Goal: Task Accomplishment & Management: Use online tool/utility

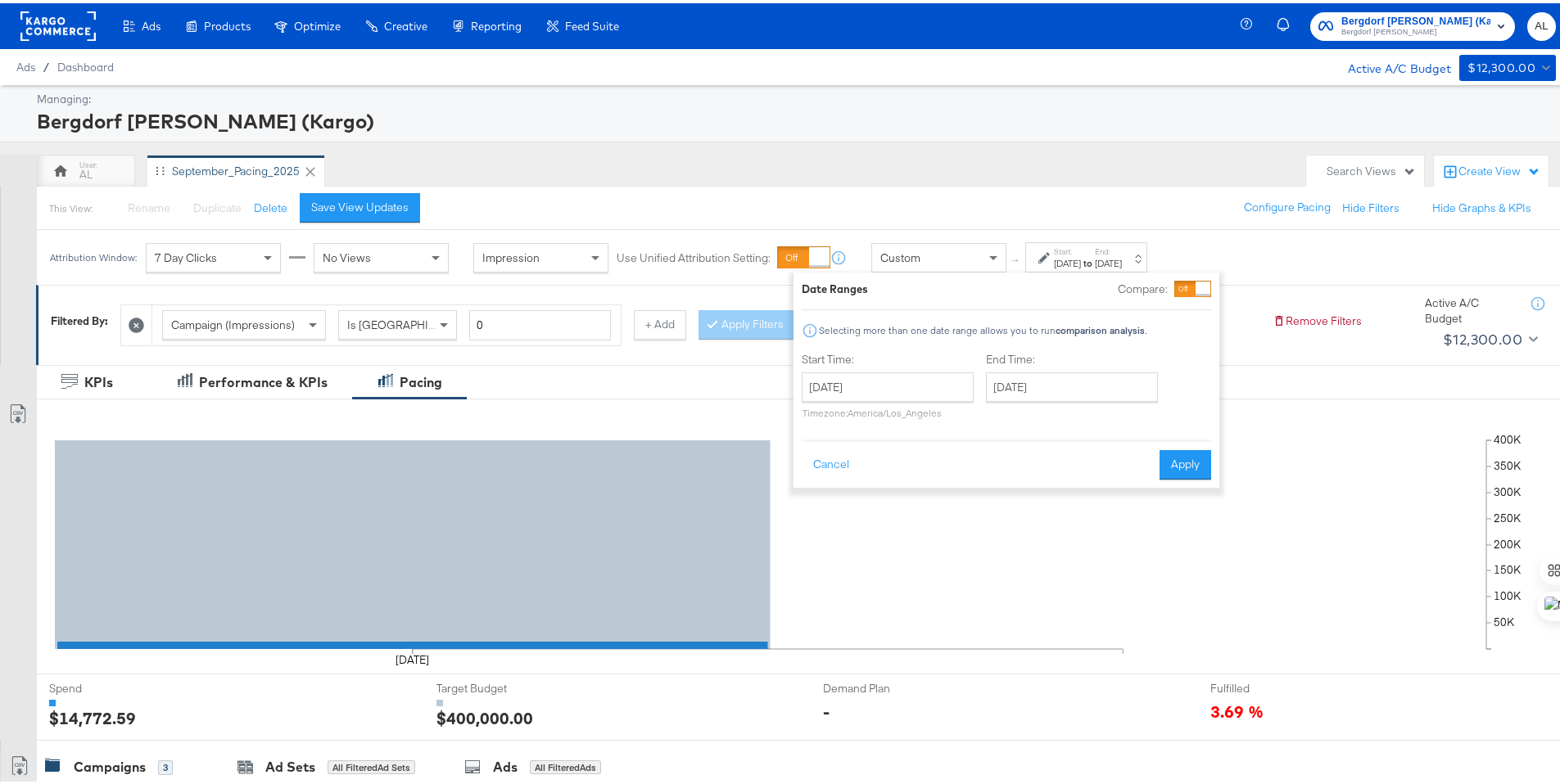
click at [62, 26] on rect at bounding box center [58, 23] width 75 height 30
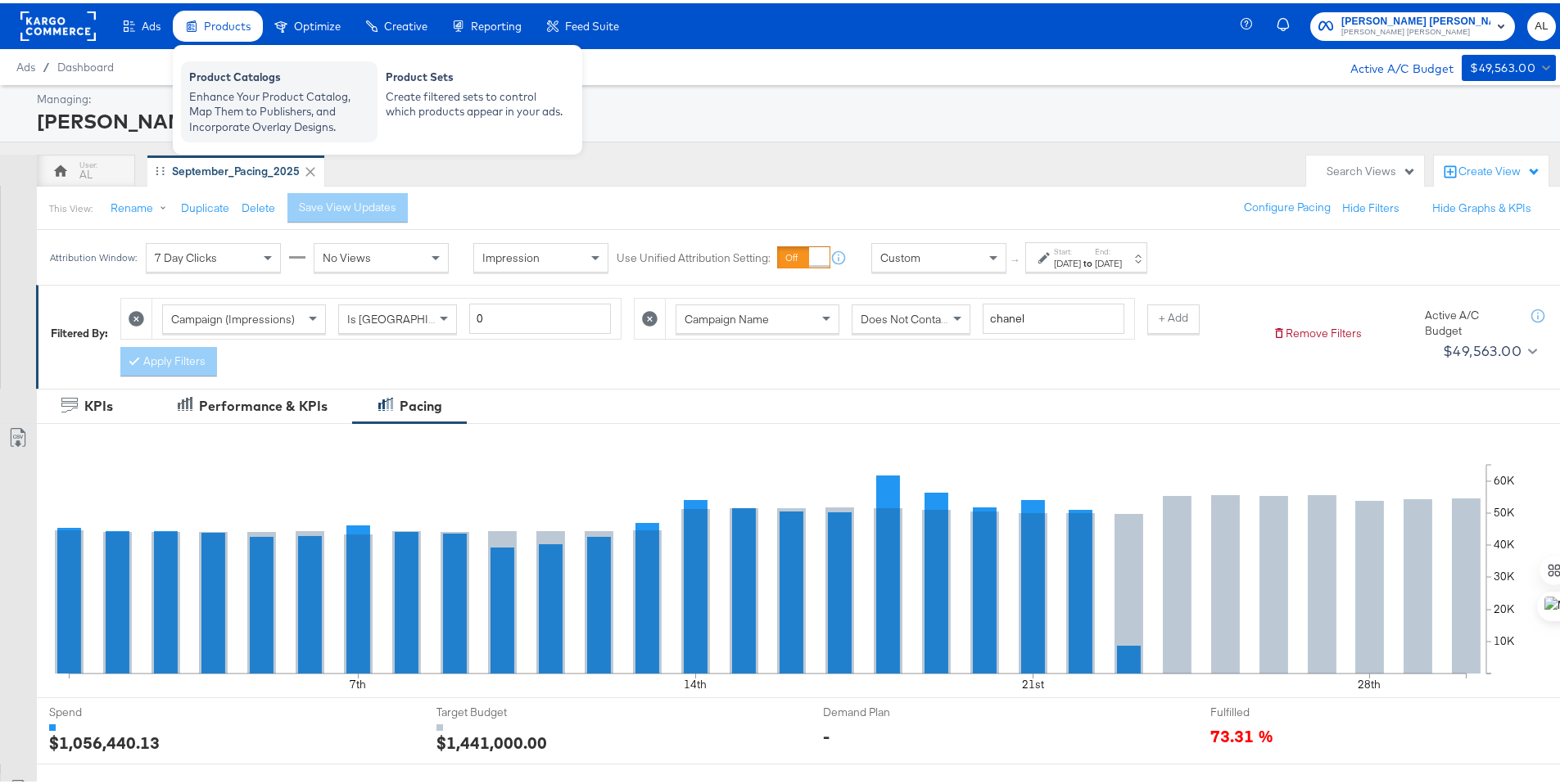
click at [227, 100] on div "Enhance Your Product Catalog, Map Them to Publishers, and Incorporate Overlay D…" at bounding box center [279, 109] width 180 height 46
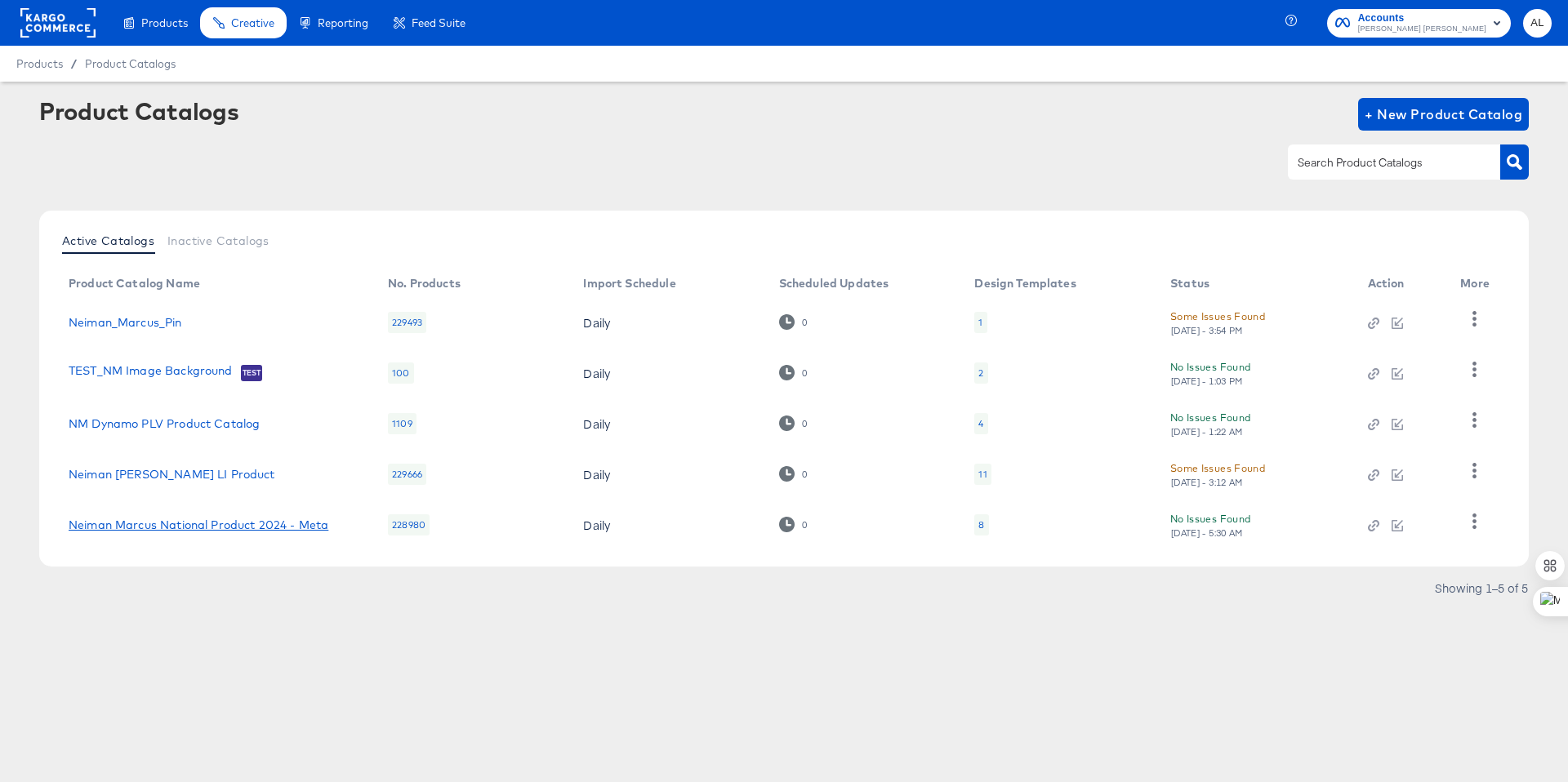
click at [184, 524] on link "Neiman Marcus National Product 2024 - Meta" at bounding box center [198, 524] width 259 height 13
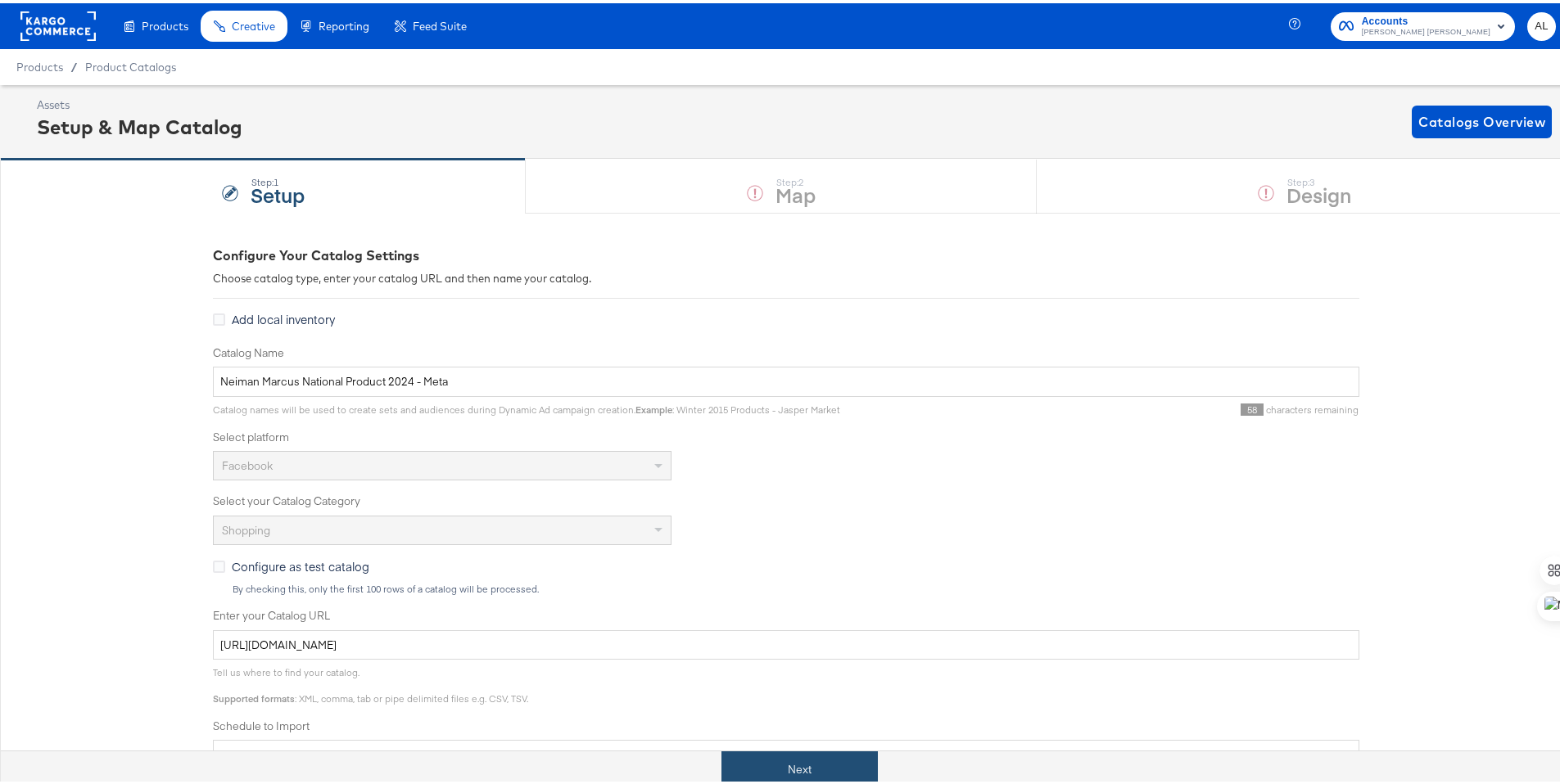
click at [856, 748] on button "Next" at bounding box center [799, 766] width 156 height 37
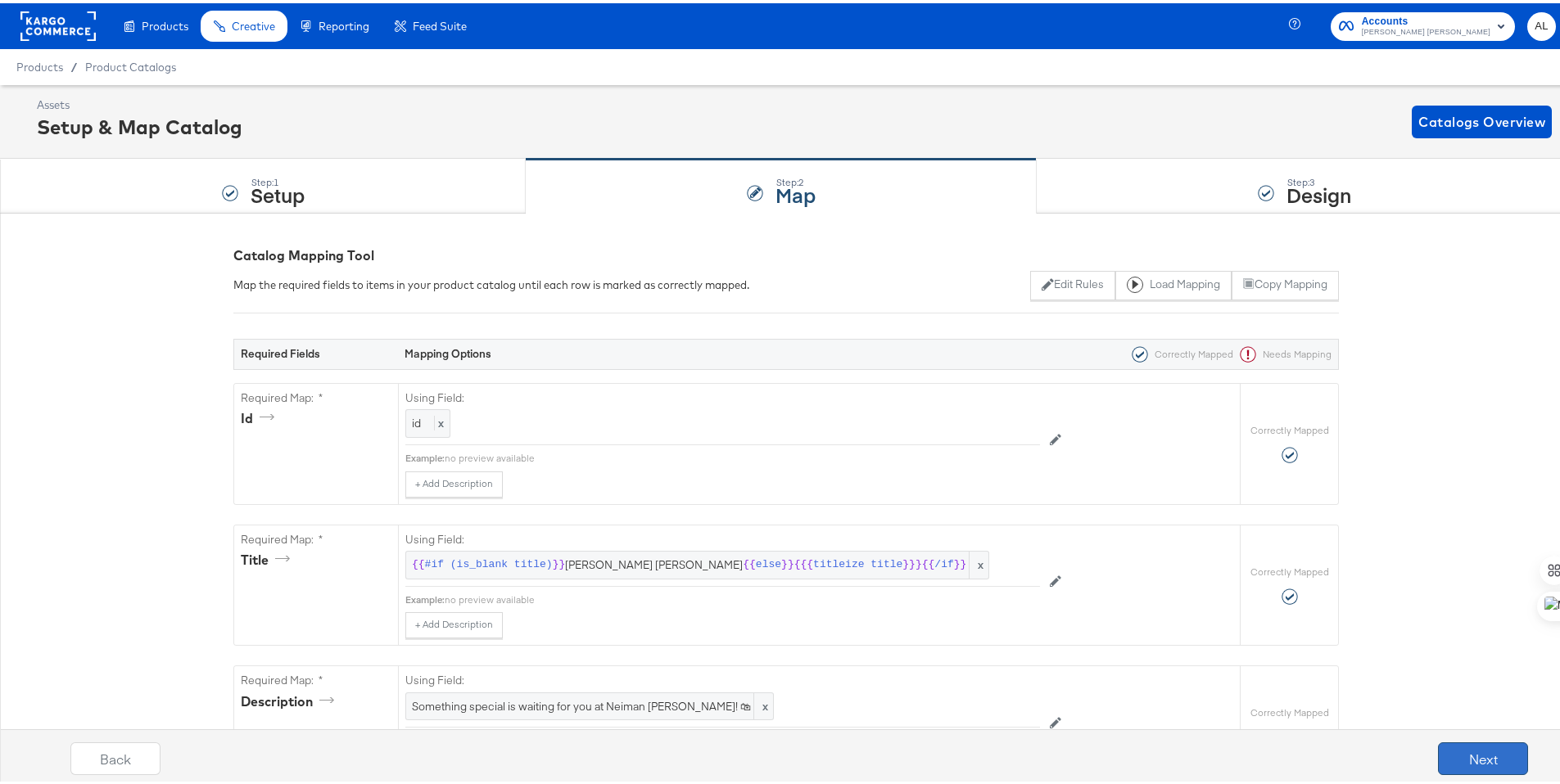
click at [1470, 762] on button "Next" at bounding box center [1482, 755] width 90 height 32
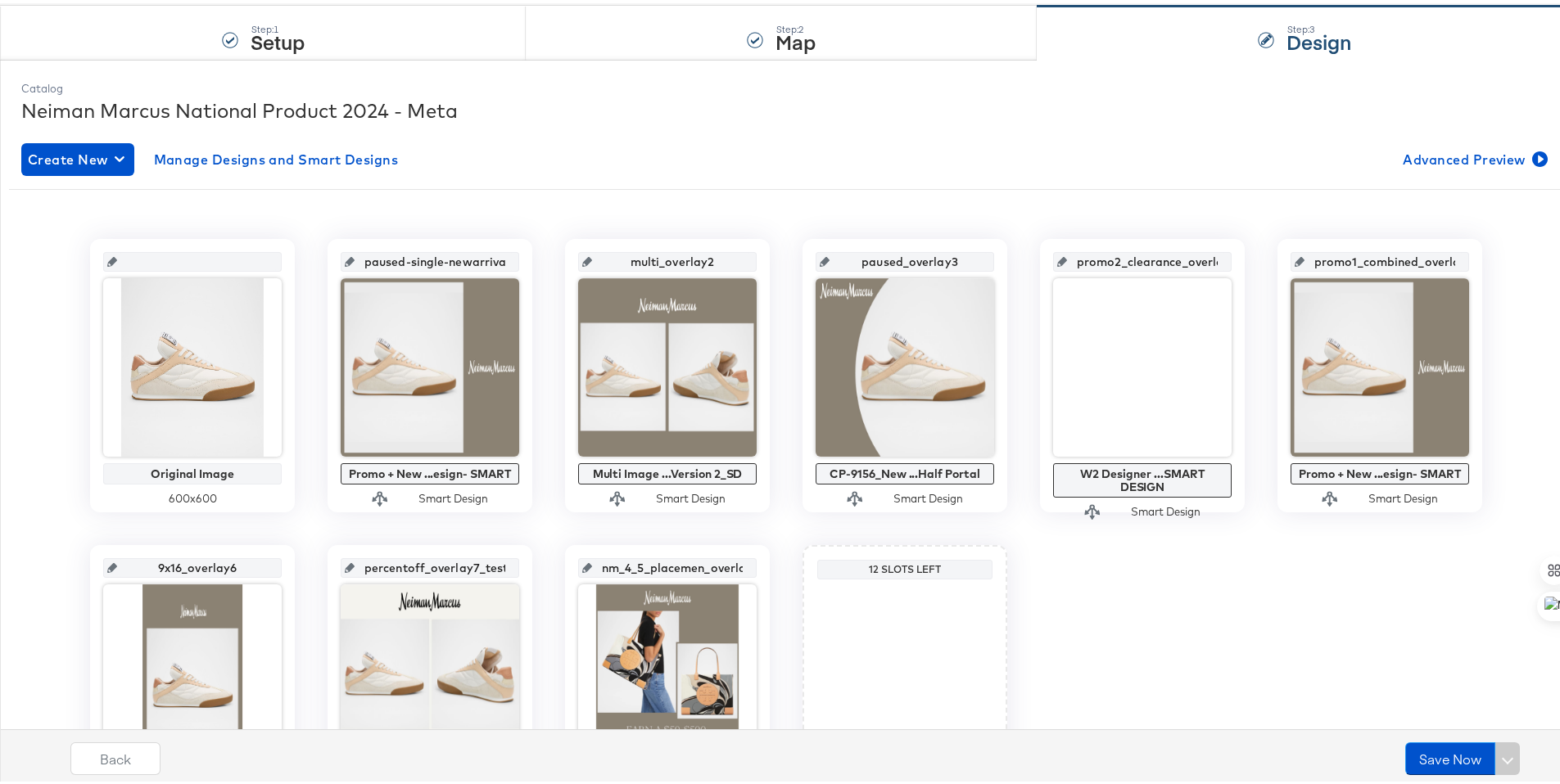
scroll to position [158, 0]
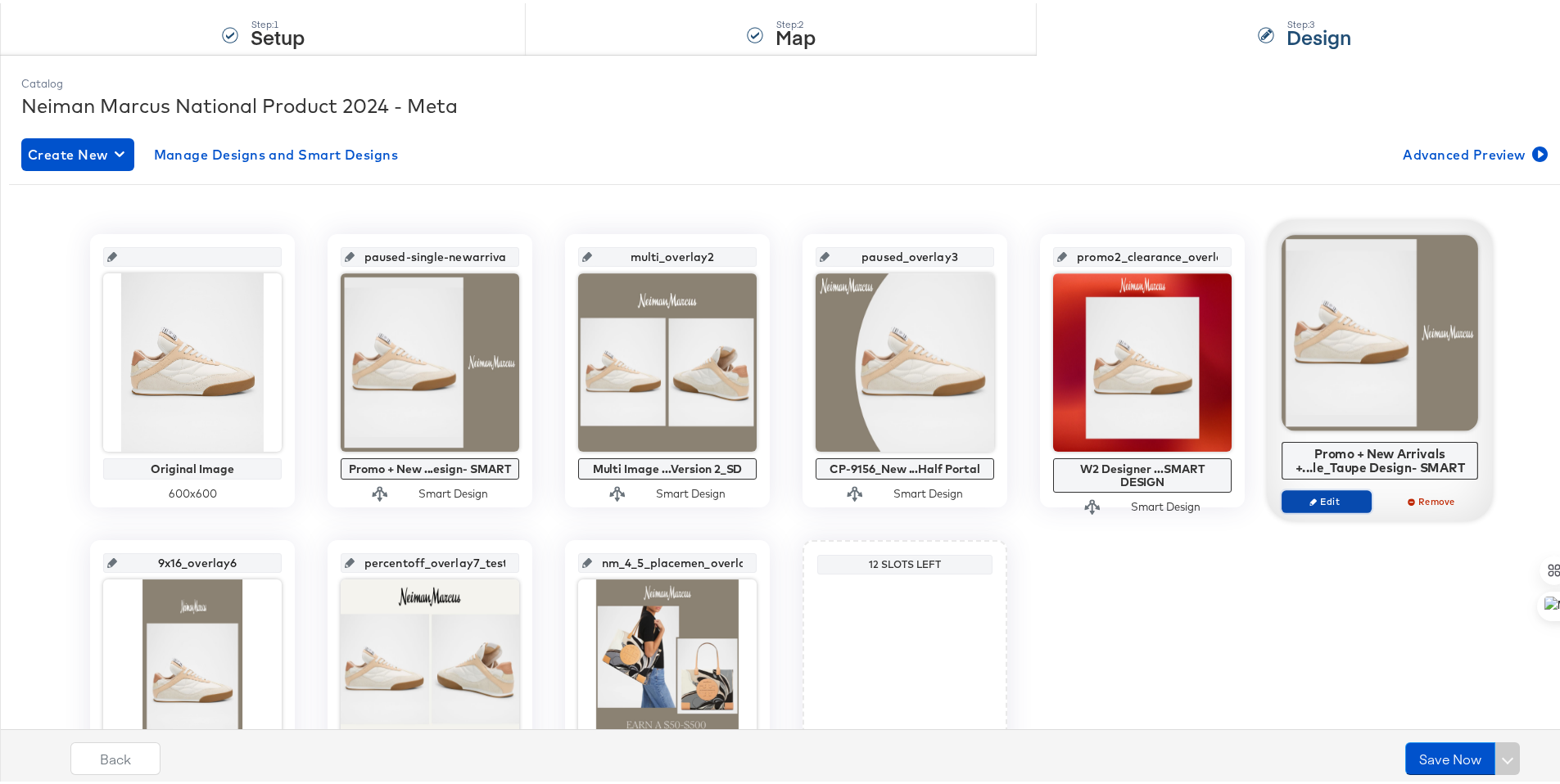
click at [1296, 496] on span "Edit" at bounding box center [1326, 498] width 75 height 12
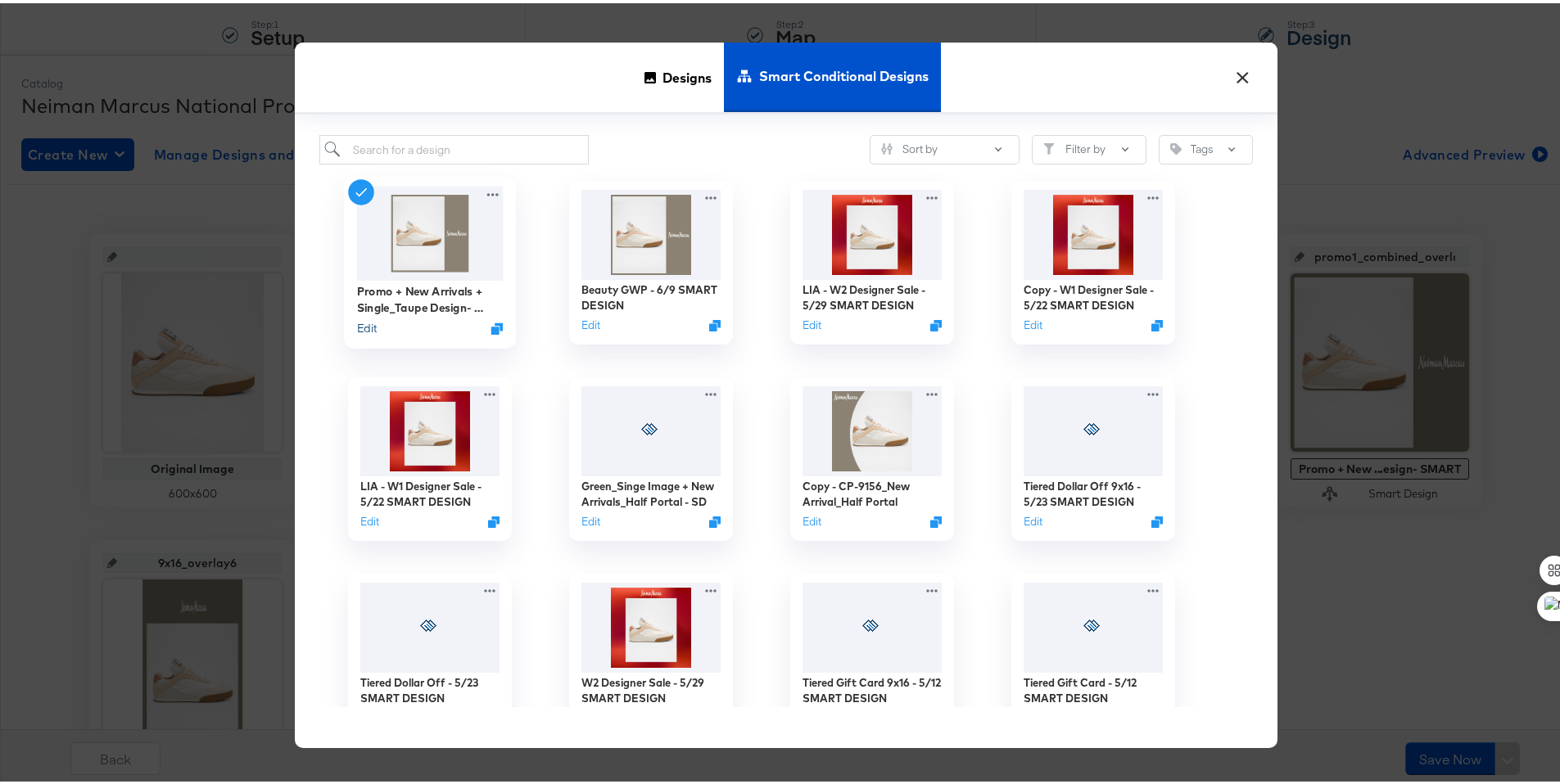
click at [369, 326] on button "Edit" at bounding box center [367, 326] width 20 height 15
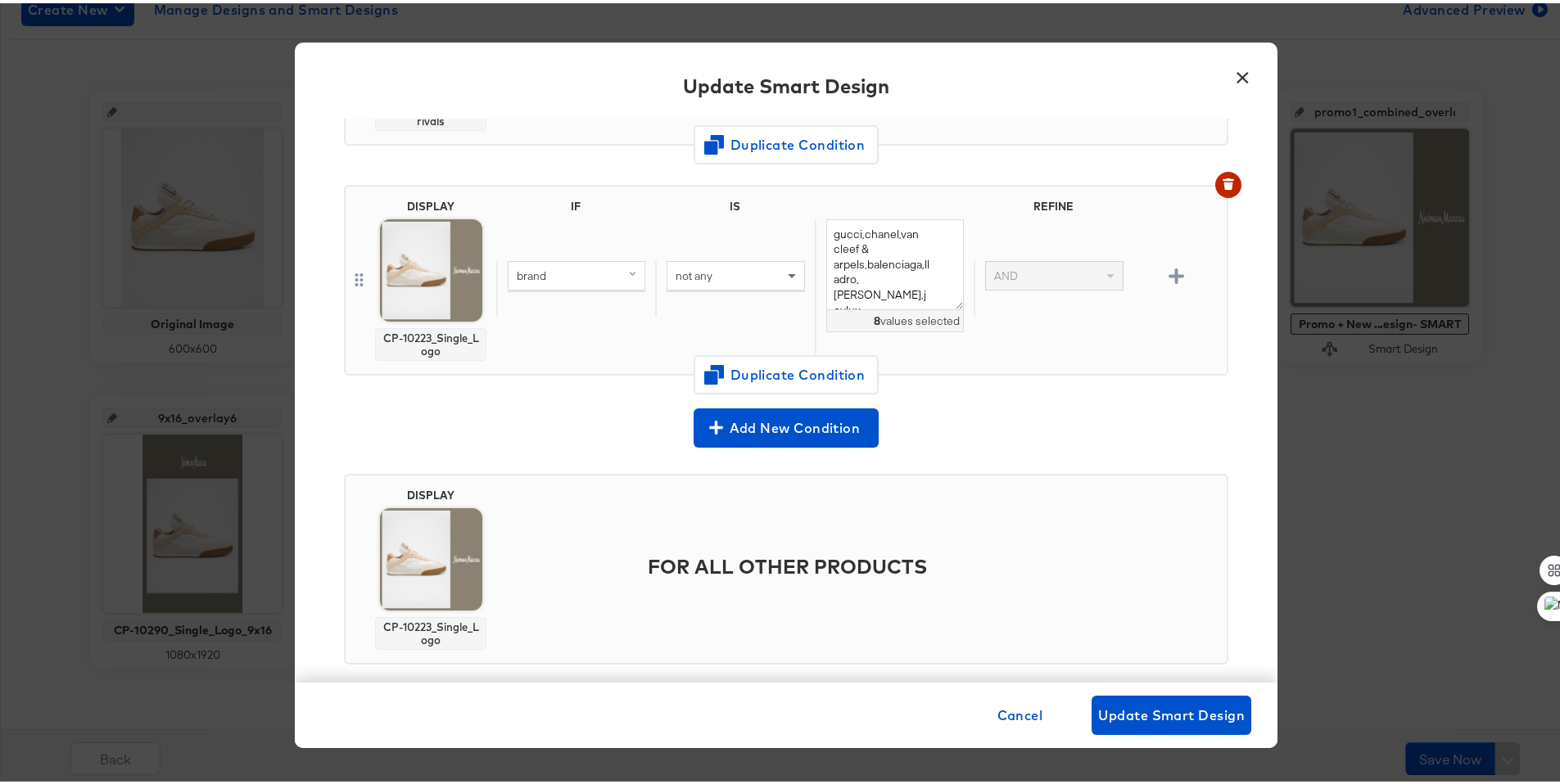
scroll to position [754, 0]
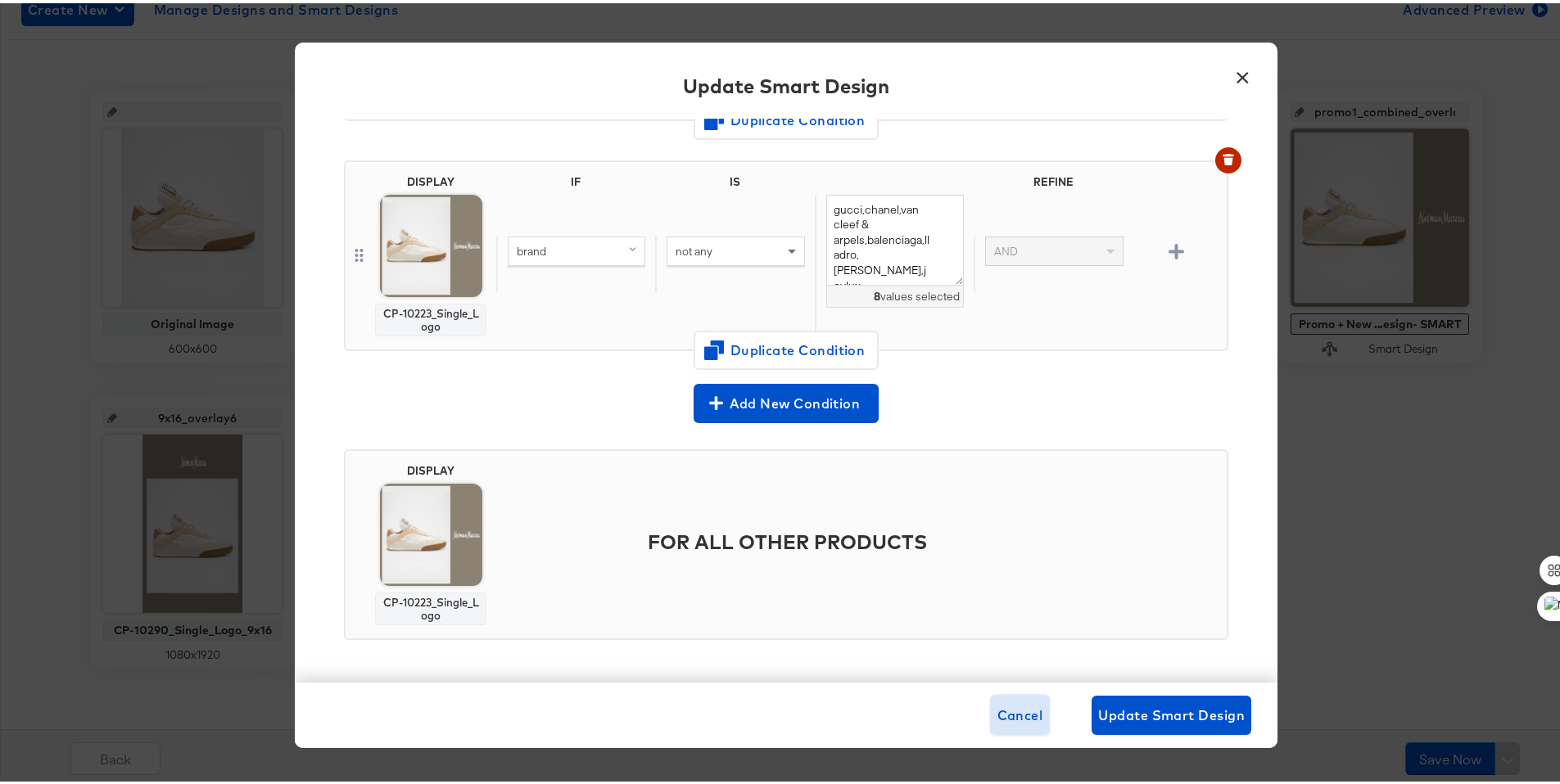
click at [1013, 723] on button "Cancel" at bounding box center [1020, 712] width 59 height 39
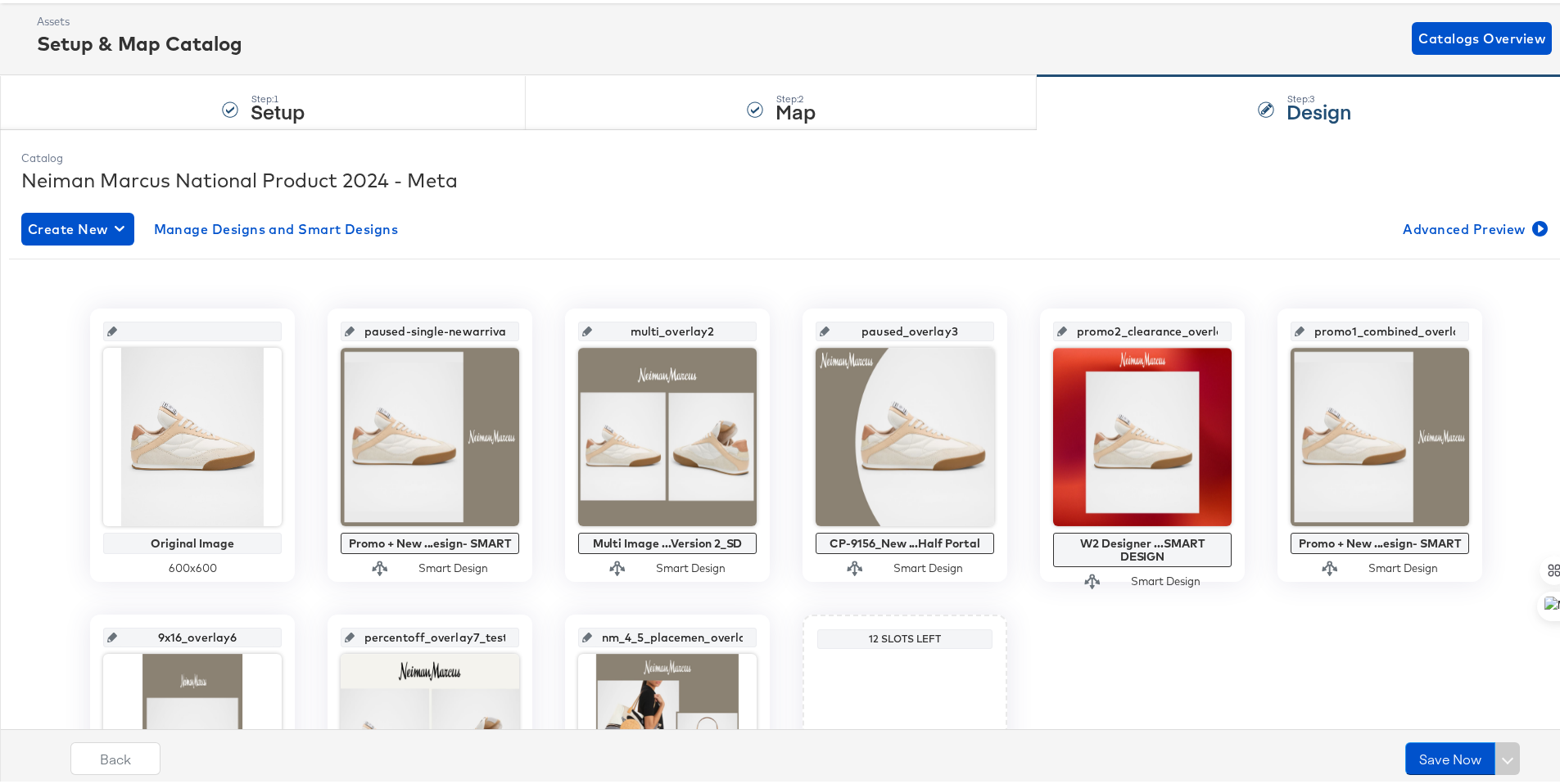
scroll to position [0, 0]
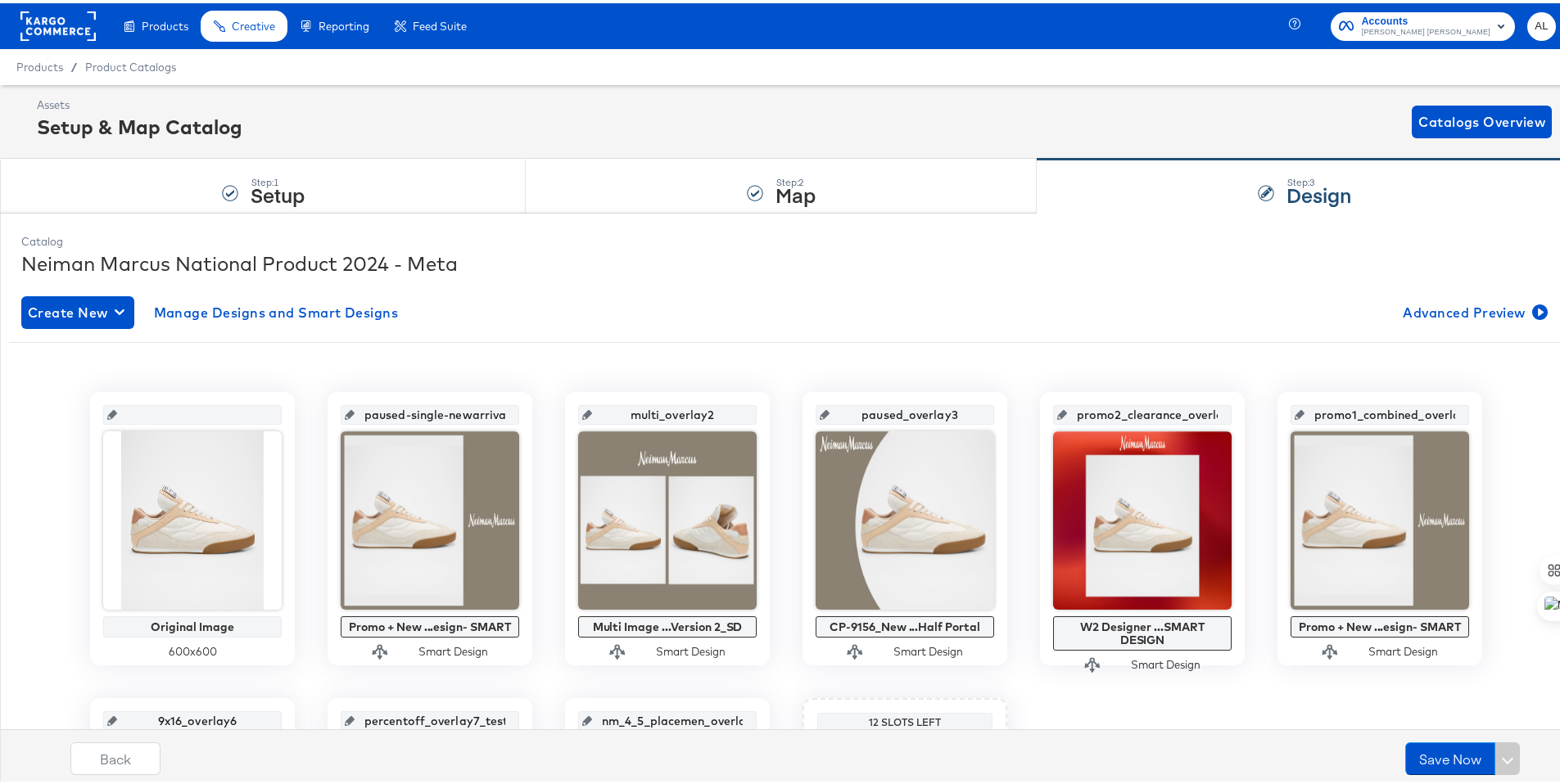
click at [32, 27] on rect at bounding box center [58, 23] width 75 height 30
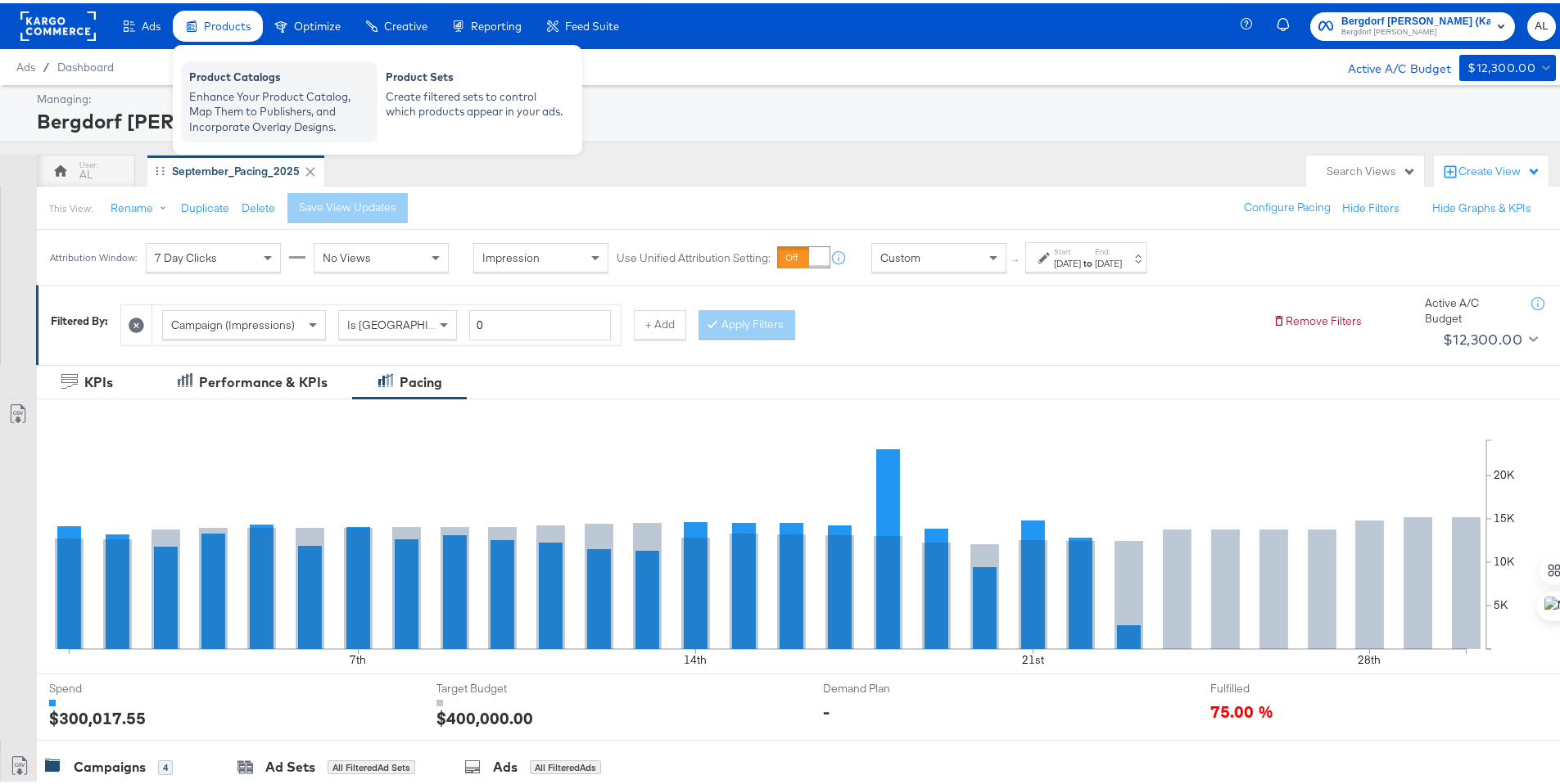
click at [249, 93] on div "Enhance Your Product Catalog, Map Them to Publishers, and Incorporate Overlay D…" at bounding box center [279, 109] width 180 height 46
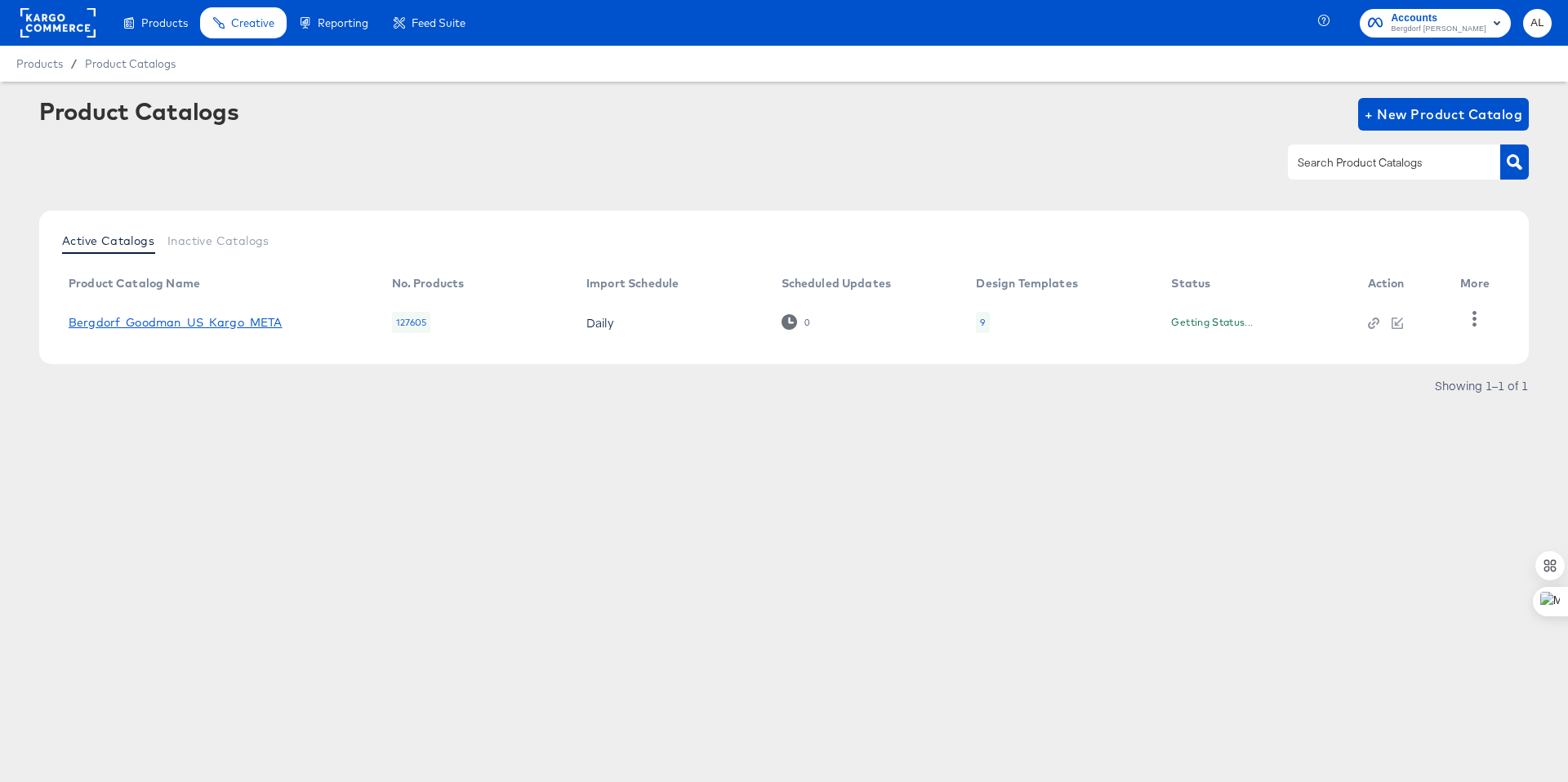
click at [182, 320] on link "Bergdorf_Goodman_US_Kargo_META" at bounding box center [176, 322] width 214 height 13
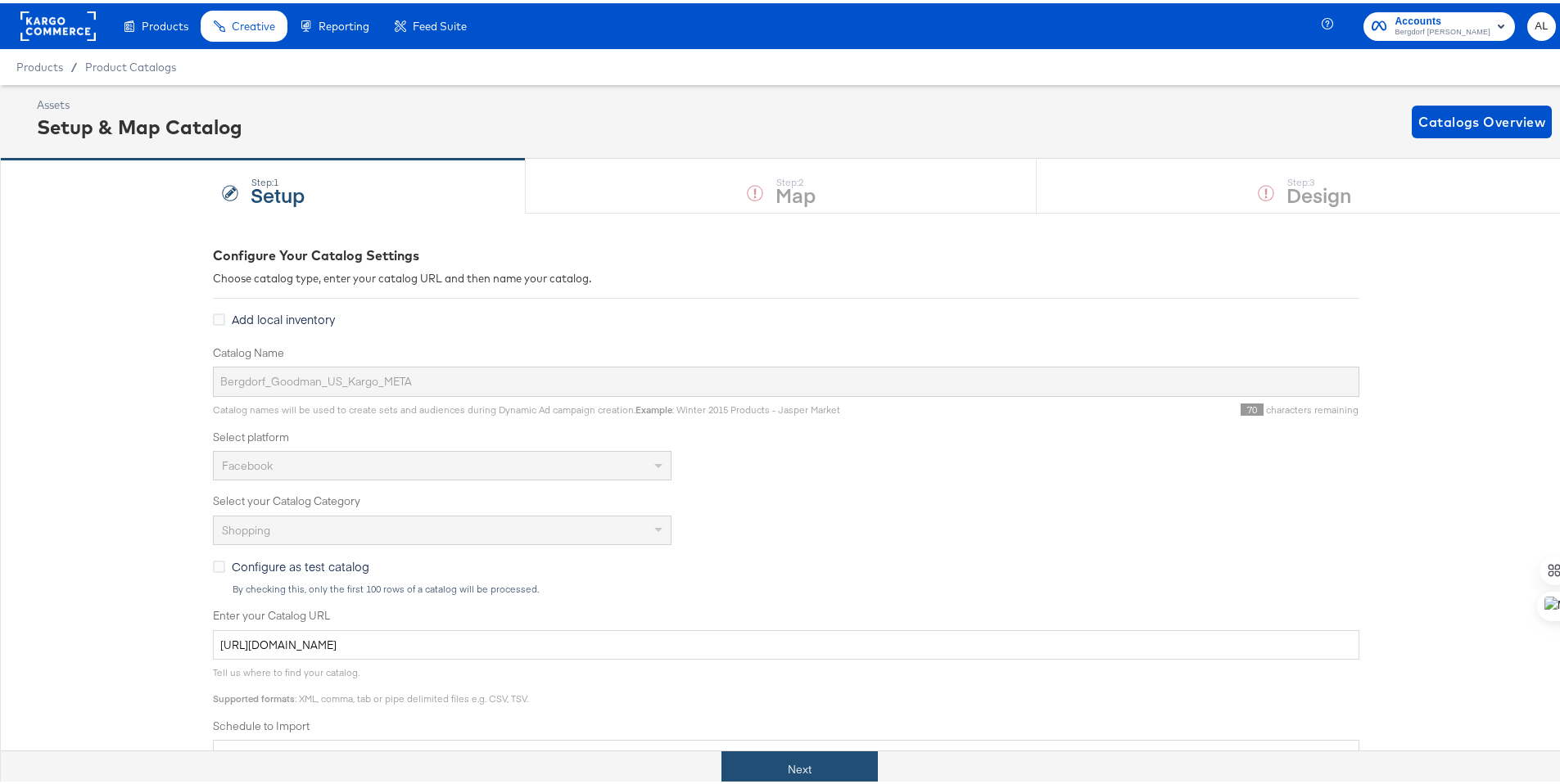
click at [820, 756] on button "Next" at bounding box center [799, 766] width 156 height 37
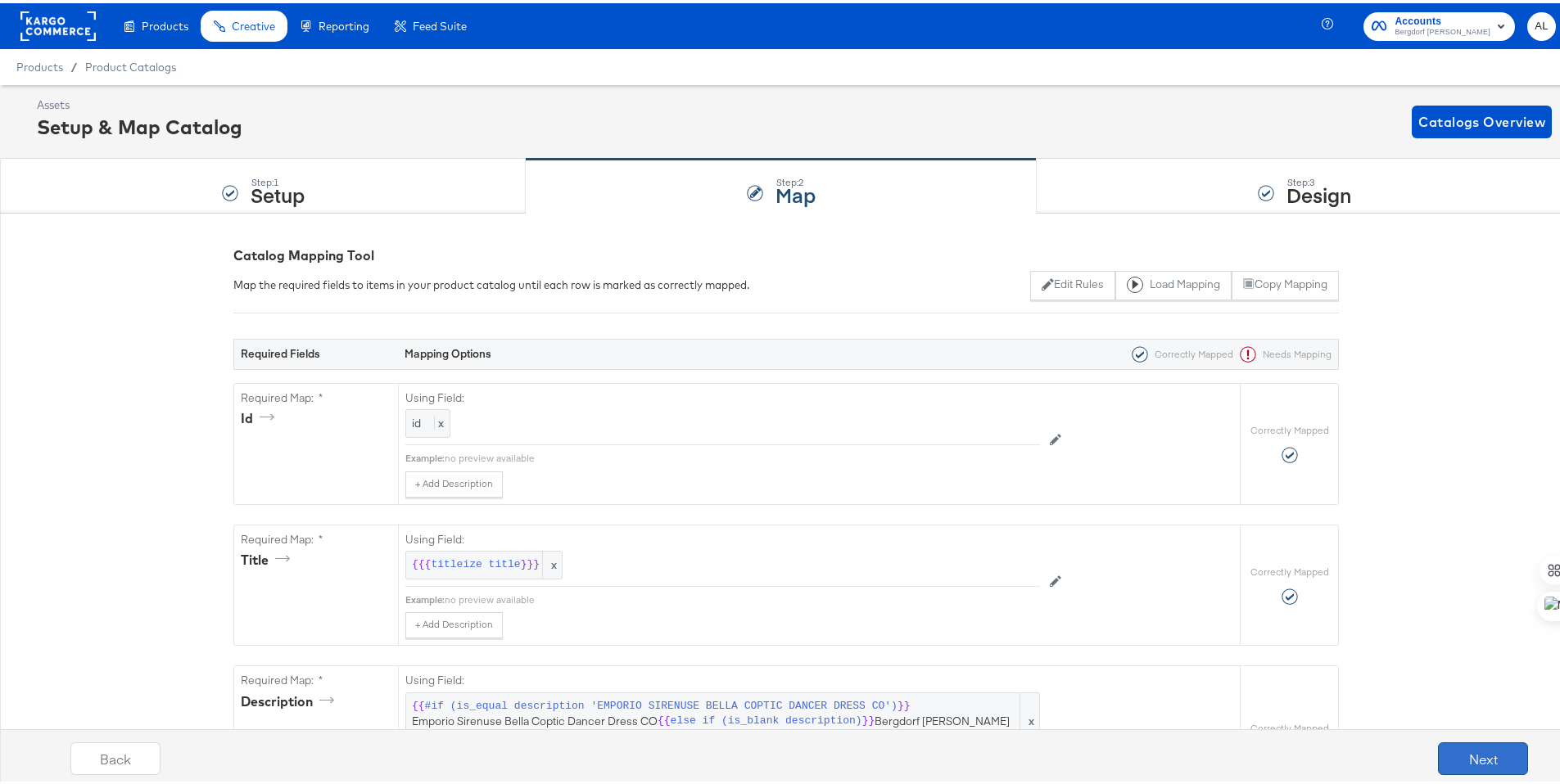
click at [1494, 752] on button "Next" at bounding box center [1482, 755] width 90 height 32
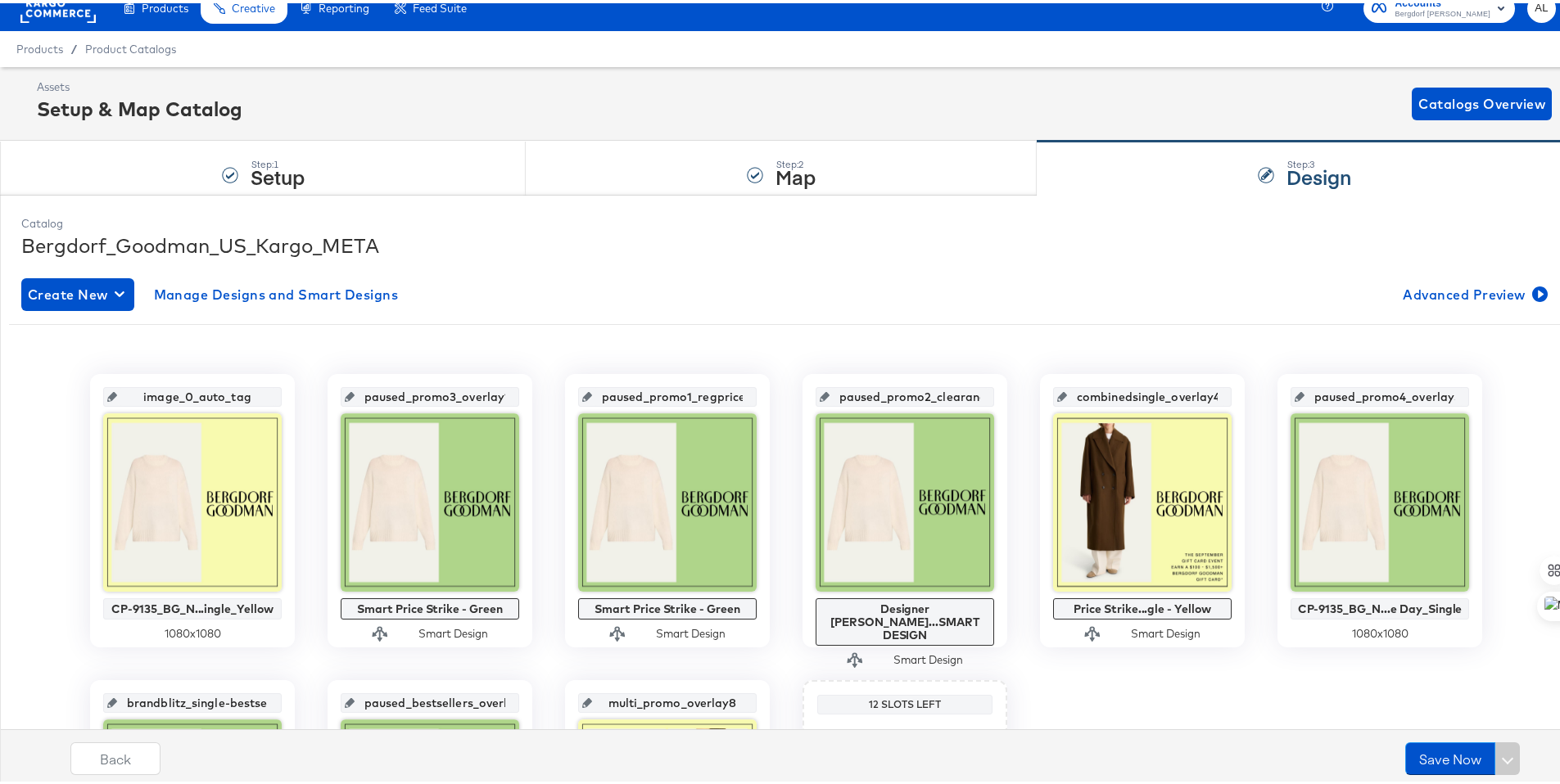
scroll to position [21, 0]
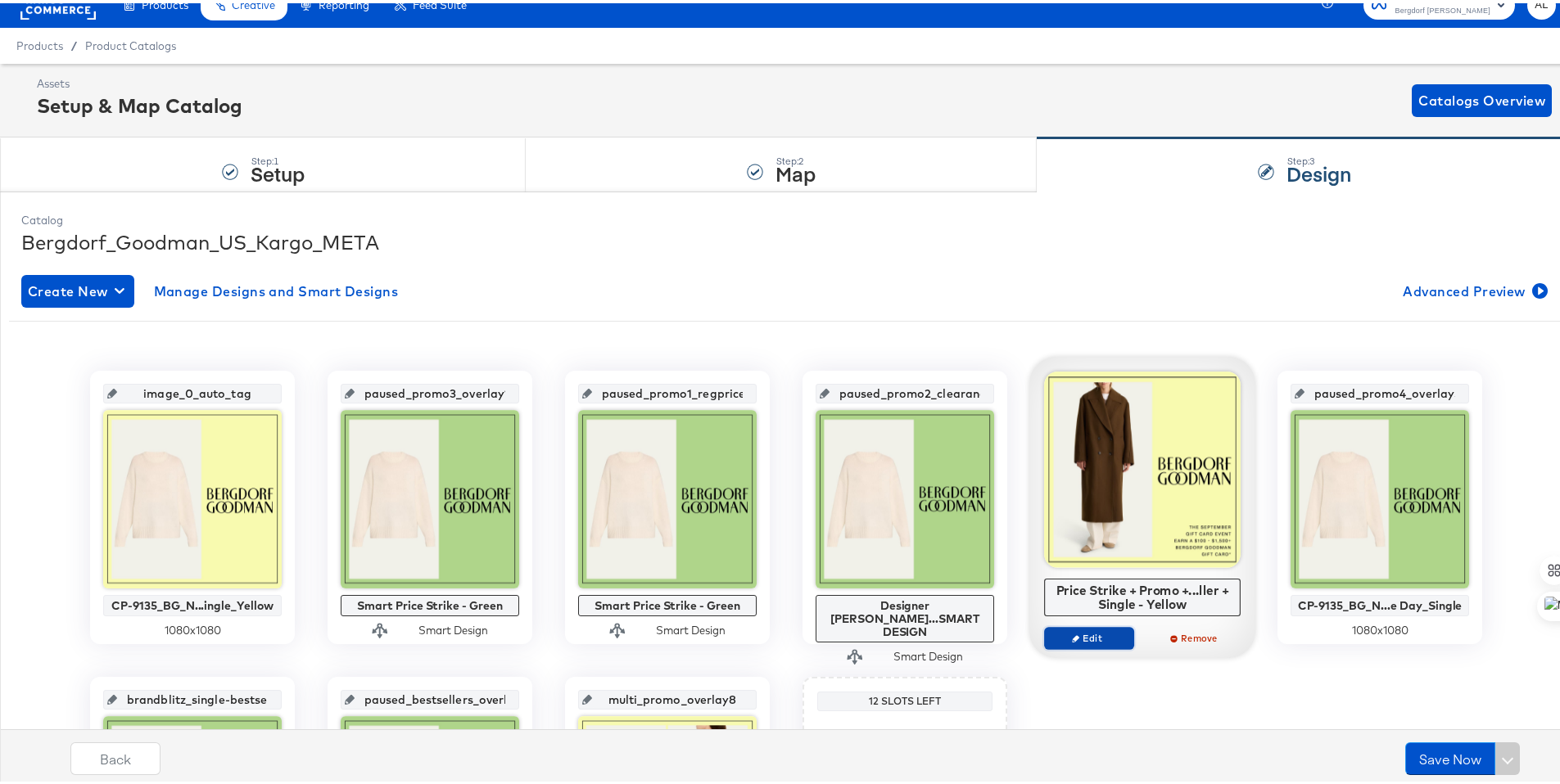
click at [1078, 639] on span "Edit" at bounding box center [1089, 635] width 75 height 12
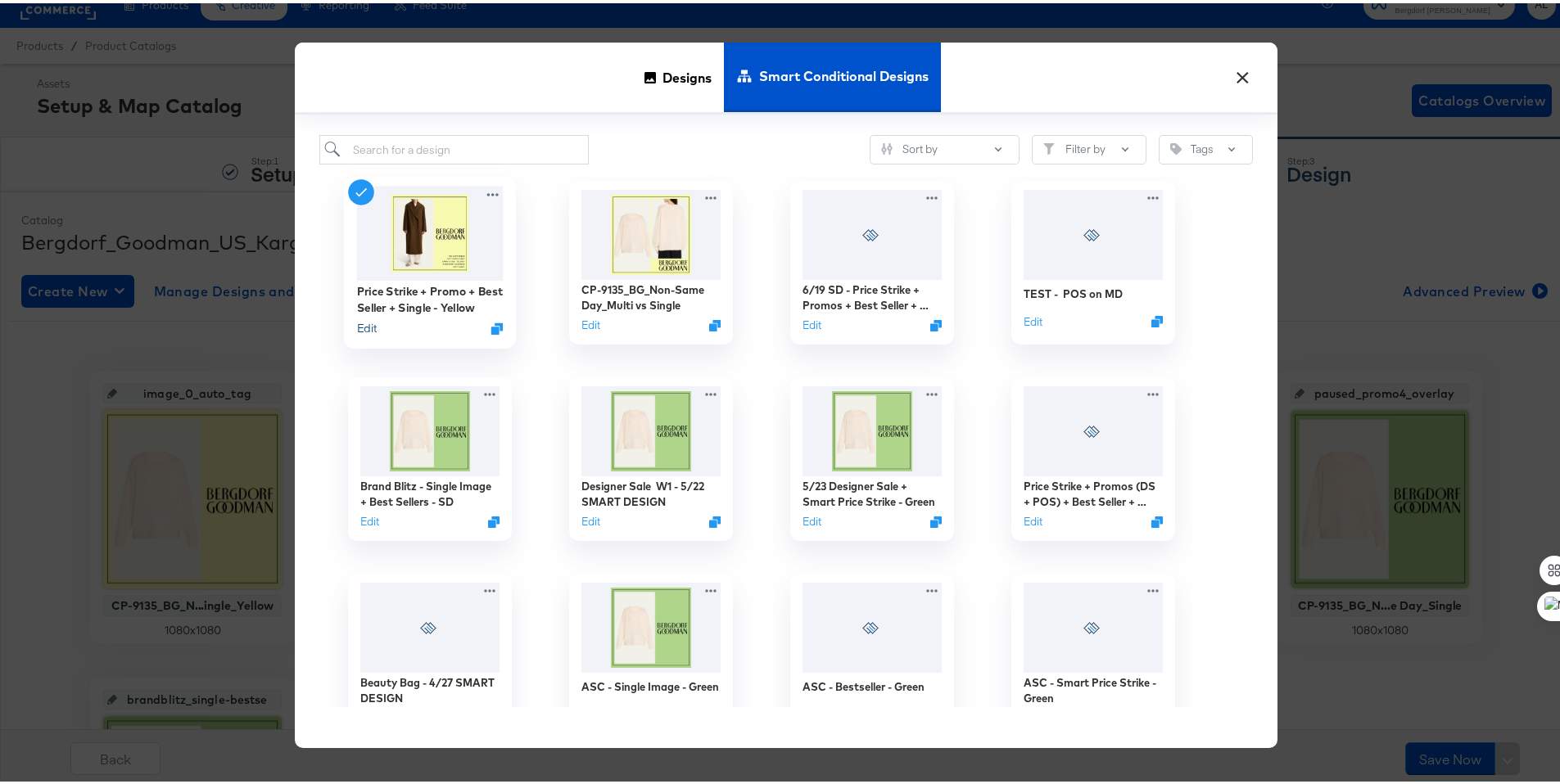
click at [358, 323] on button "Edit" at bounding box center [367, 326] width 20 height 15
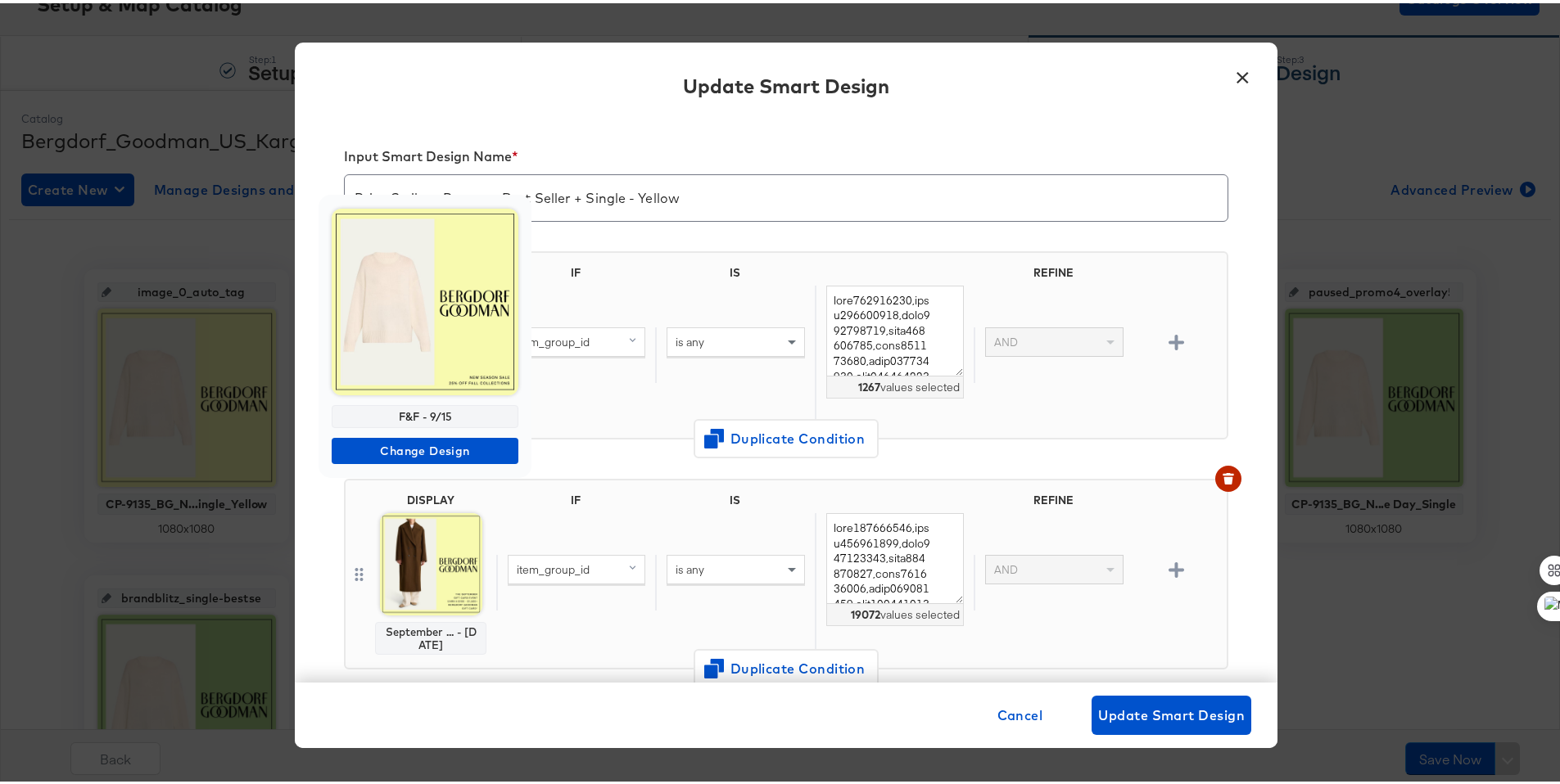
scroll to position [124, 0]
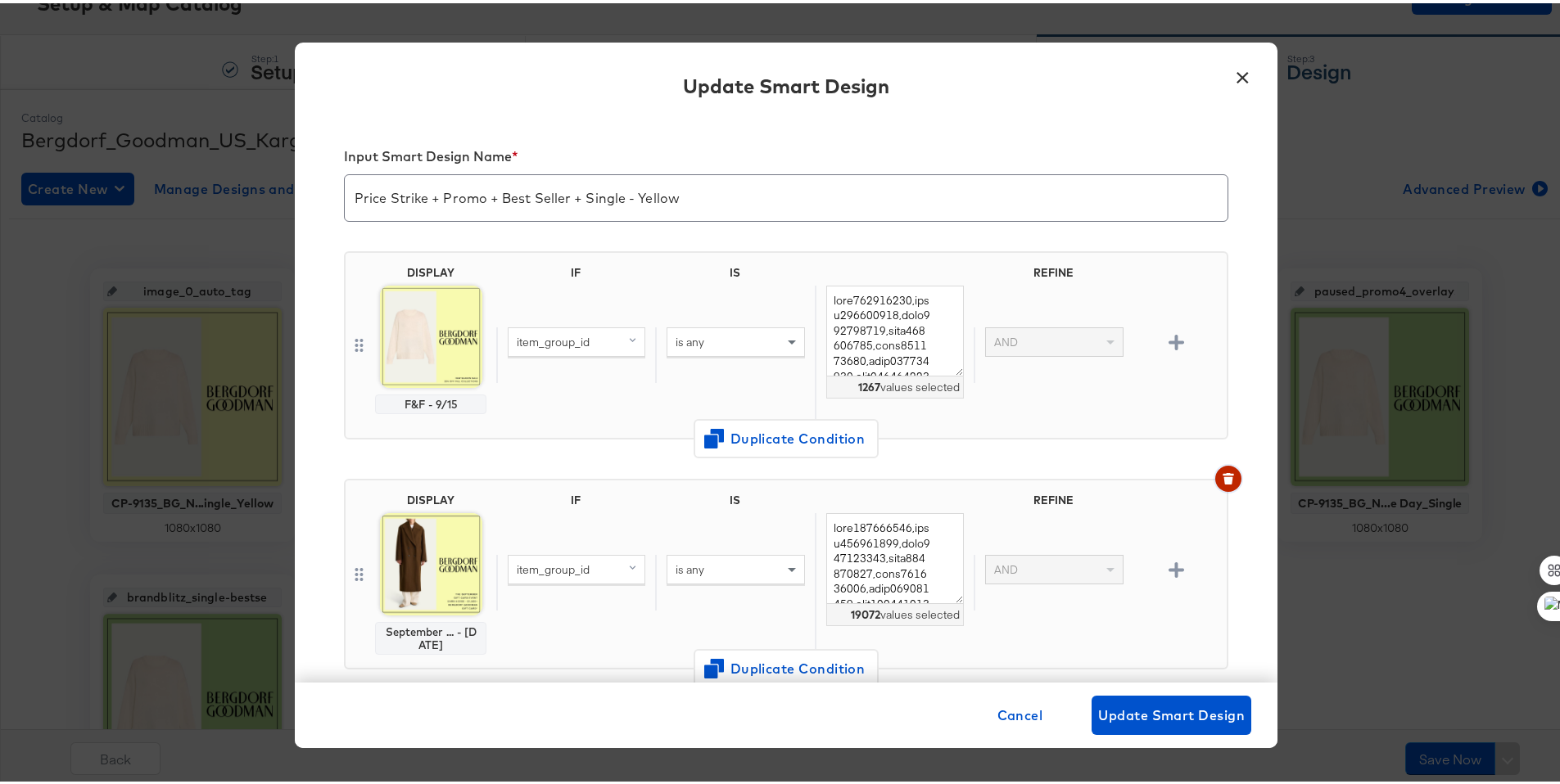
click at [1222, 476] on icon "button" at bounding box center [1228, 475] width 11 height 11
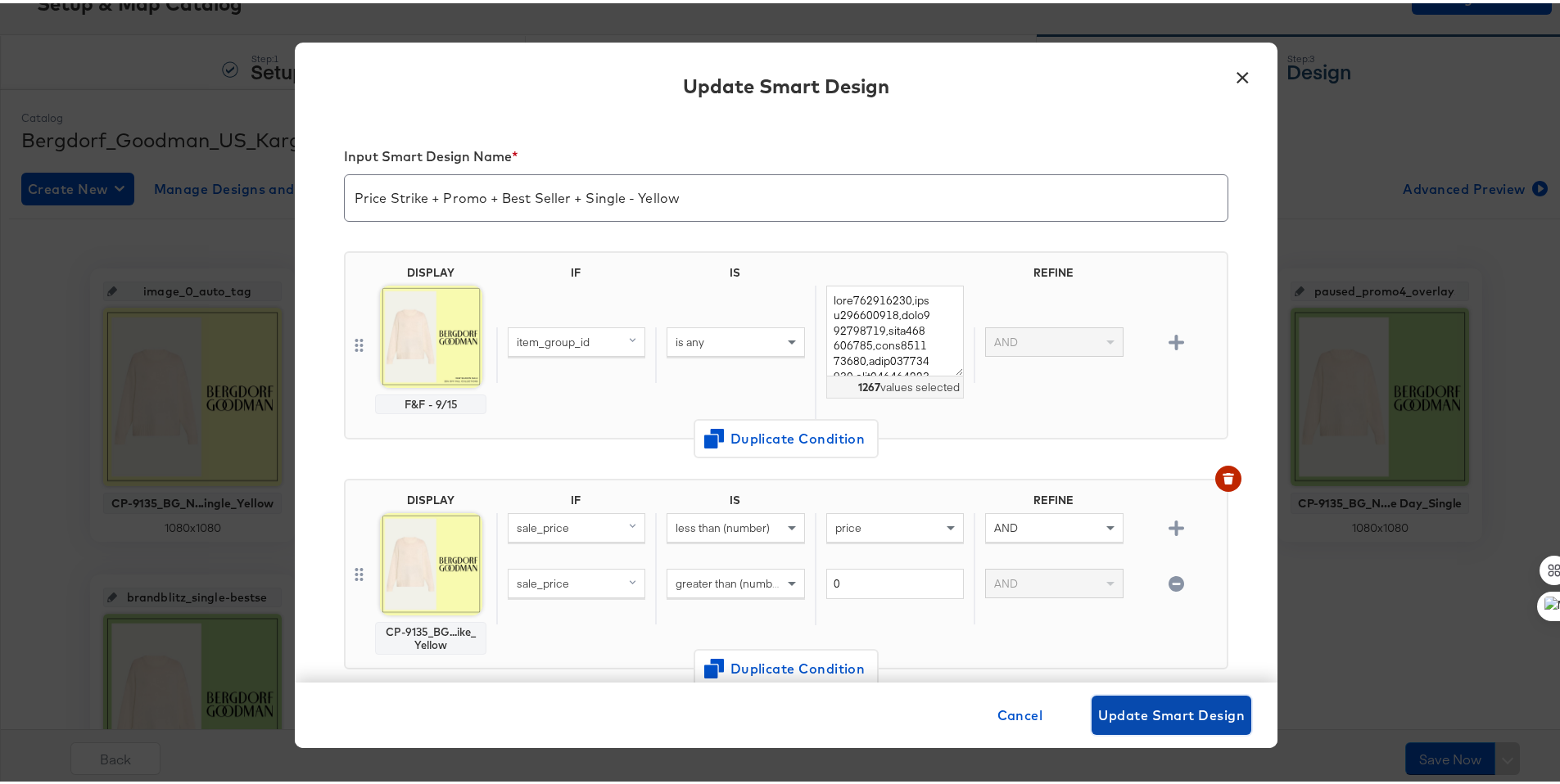
click at [1156, 705] on span "Update Smart Design" at bounding box center [1171, 712] width 147 height 23
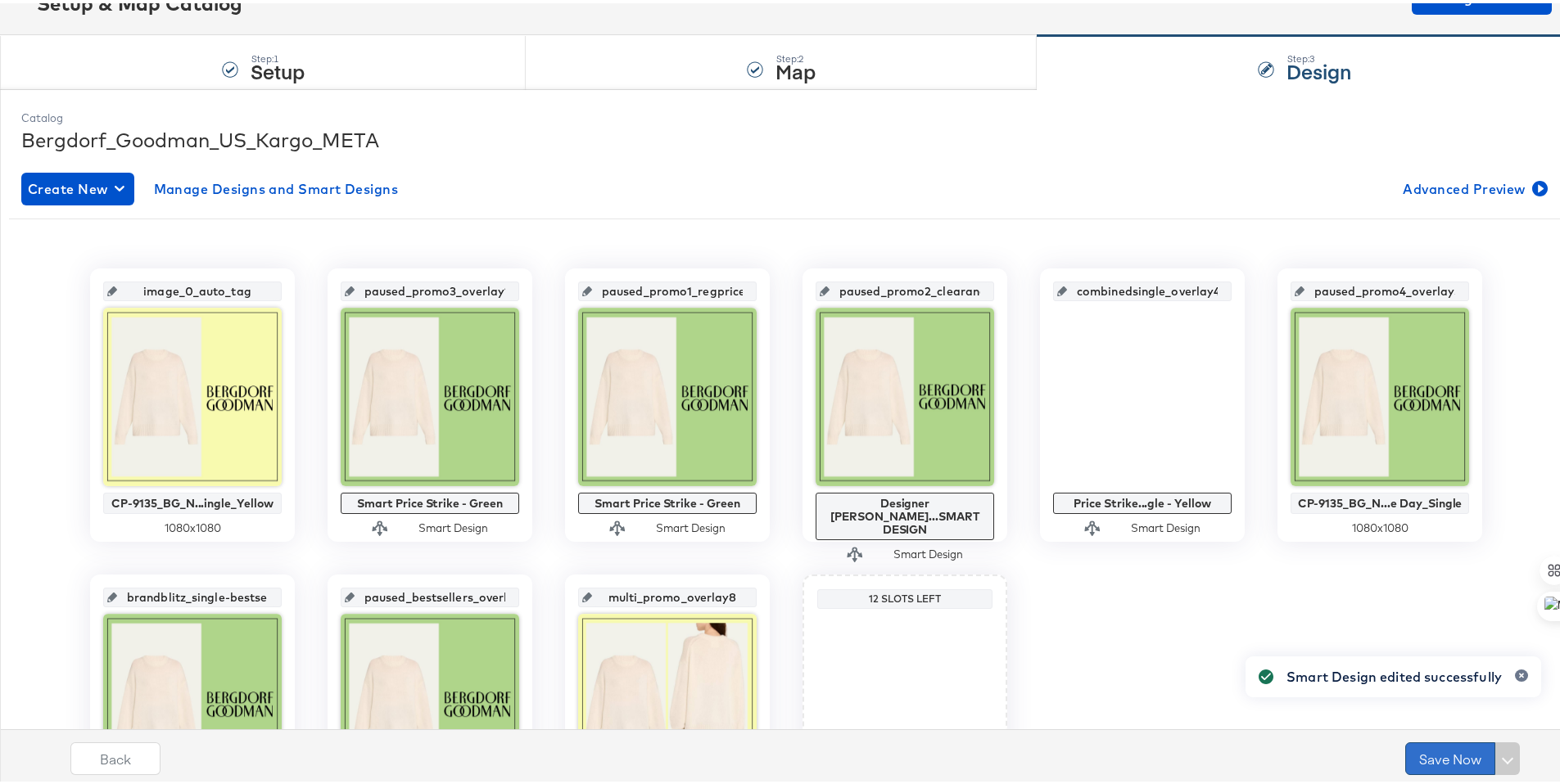
click at [1438, 760] on button "Save Now" at bounding box center [1450, 755] width 90 height 32
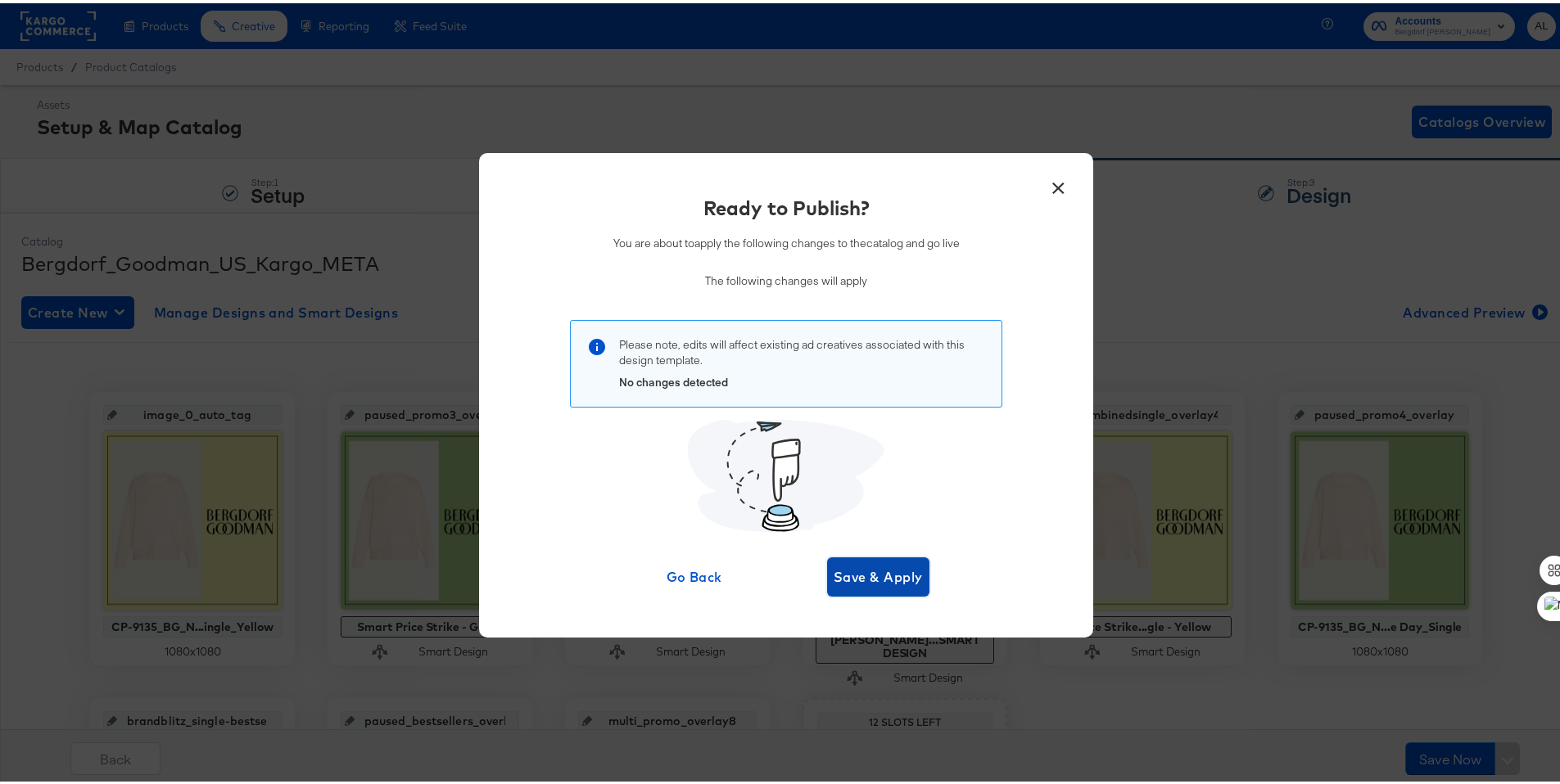
click at [887, 579] on span "Save & Apply" at bounding box center [878, 574] width 90 height 23
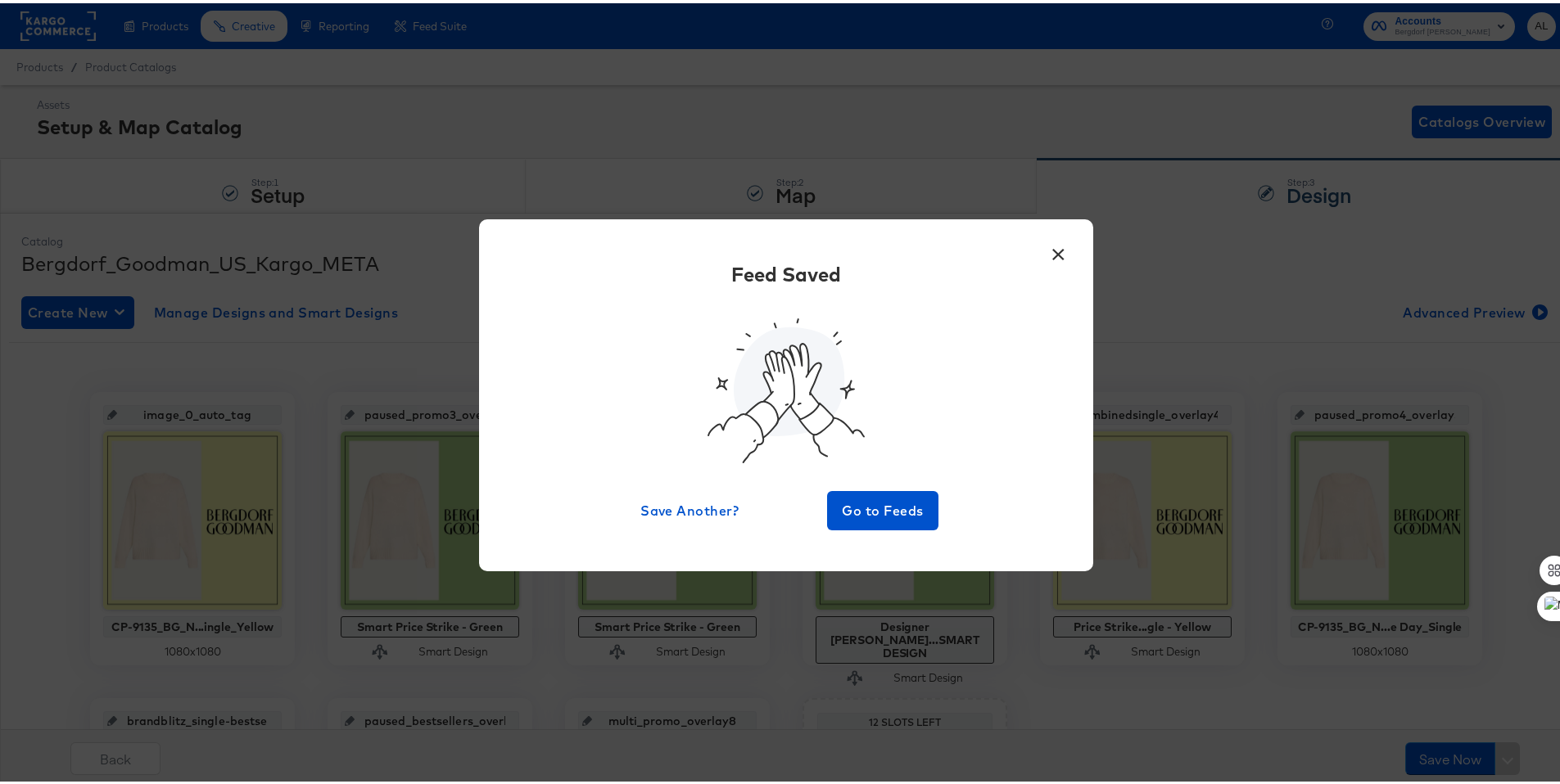
click at [1054, 240] on button "×" at bounding box center [1058, 247] width 30 height 30
